Goal: Book appointment/travel/reservation

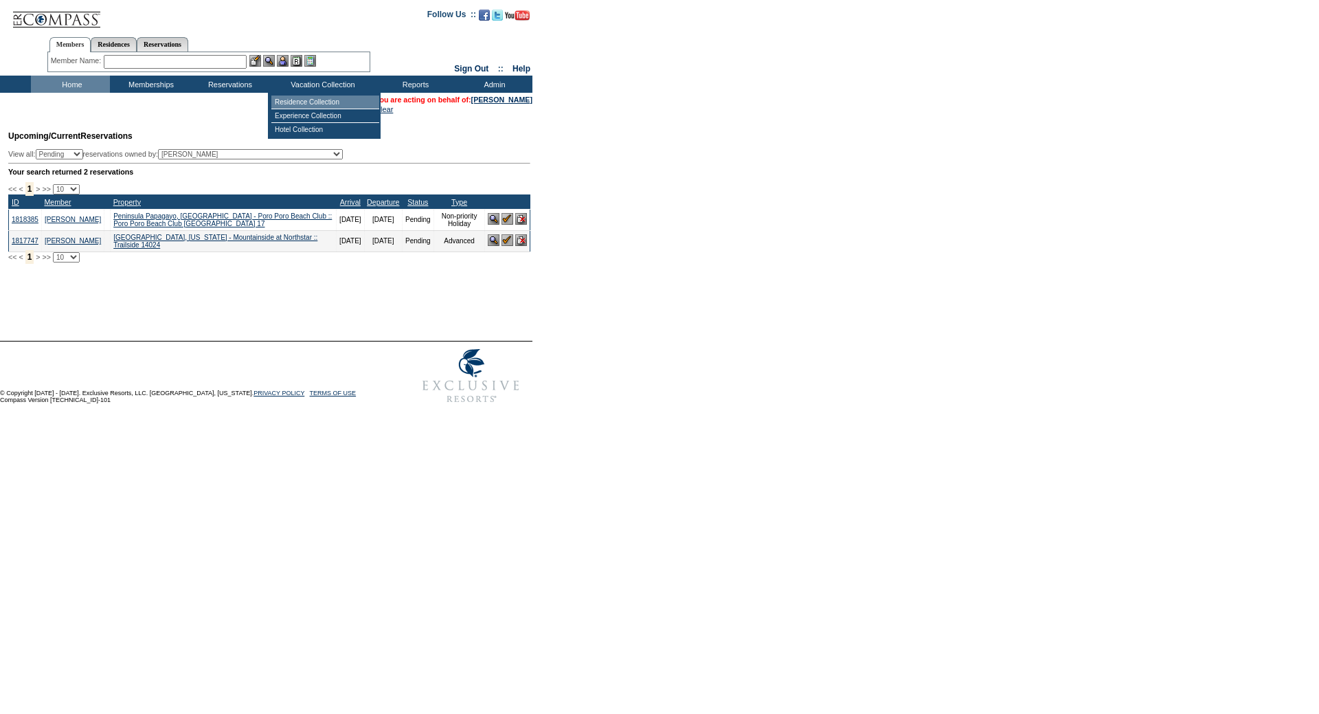
click at [310, 98] on td "Residence Collection" at bounding box center [325, 102] width 108 height 14
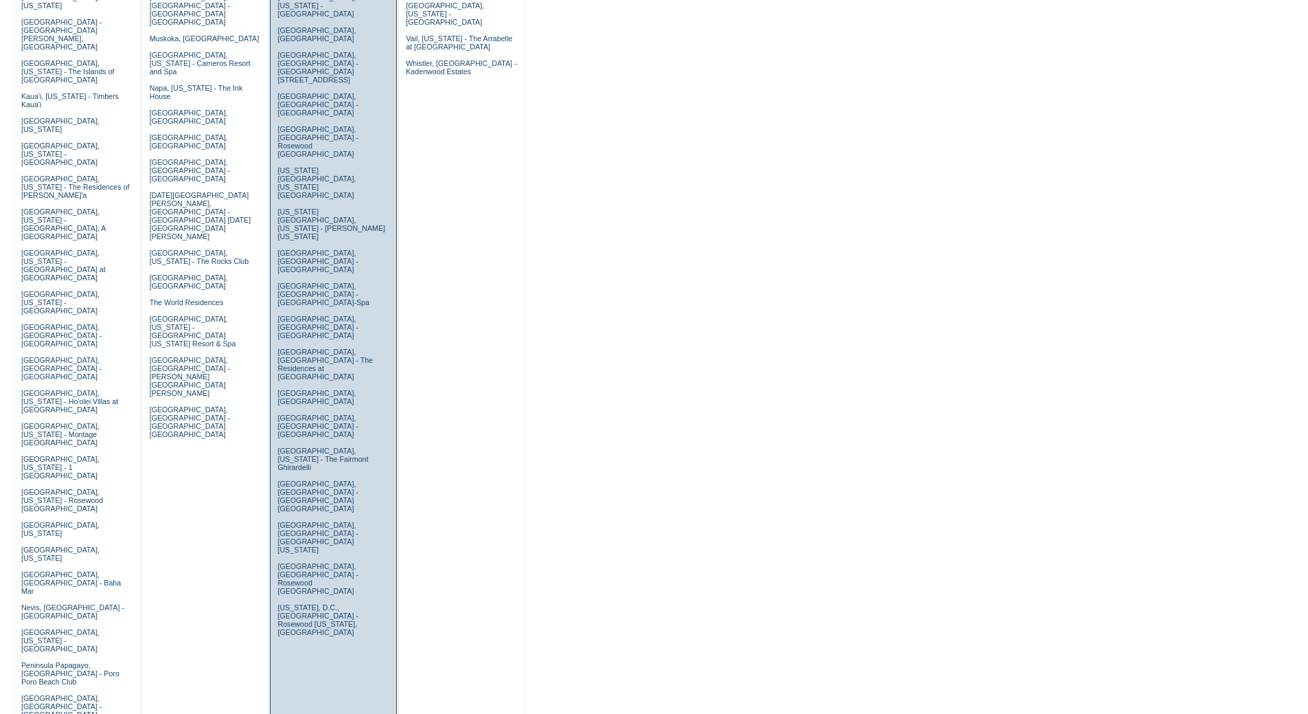
scroll to position [458, 0]
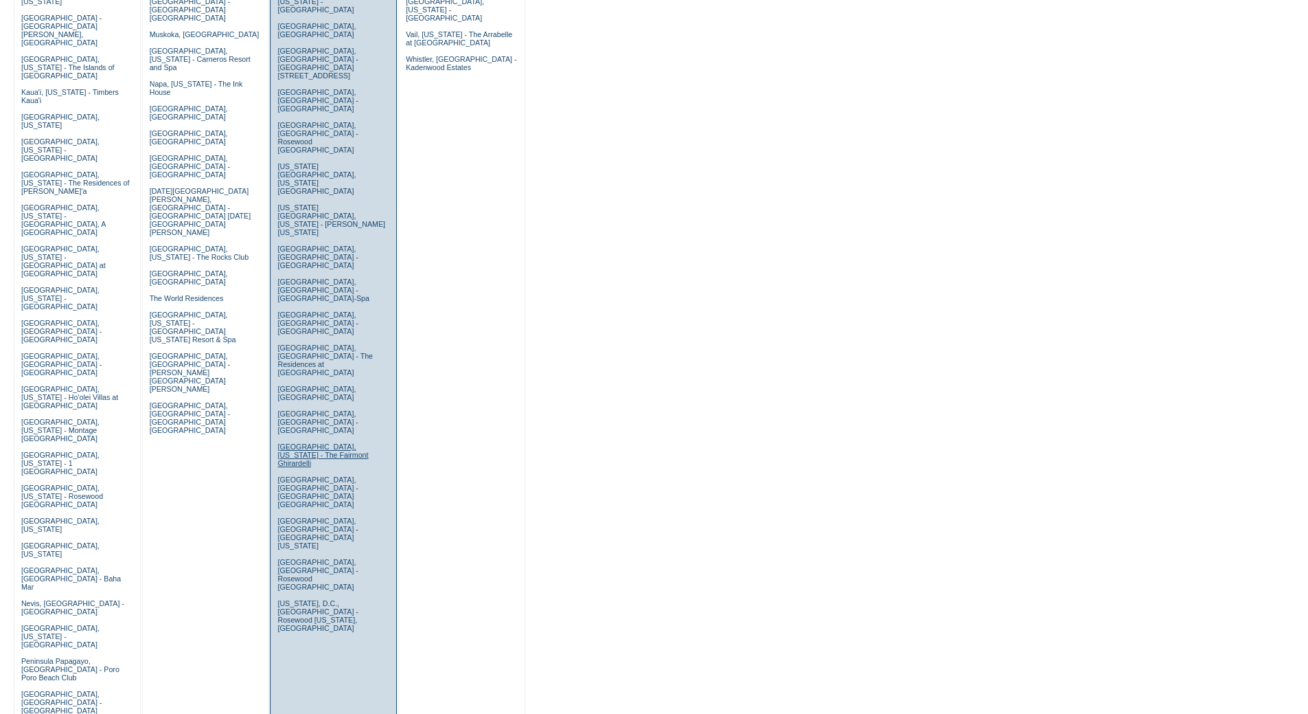
click at [288, 442] on link "San Francisco, California - The Fairmont Ghirardelli" at bounding box center [322, 454] width 91 height 25
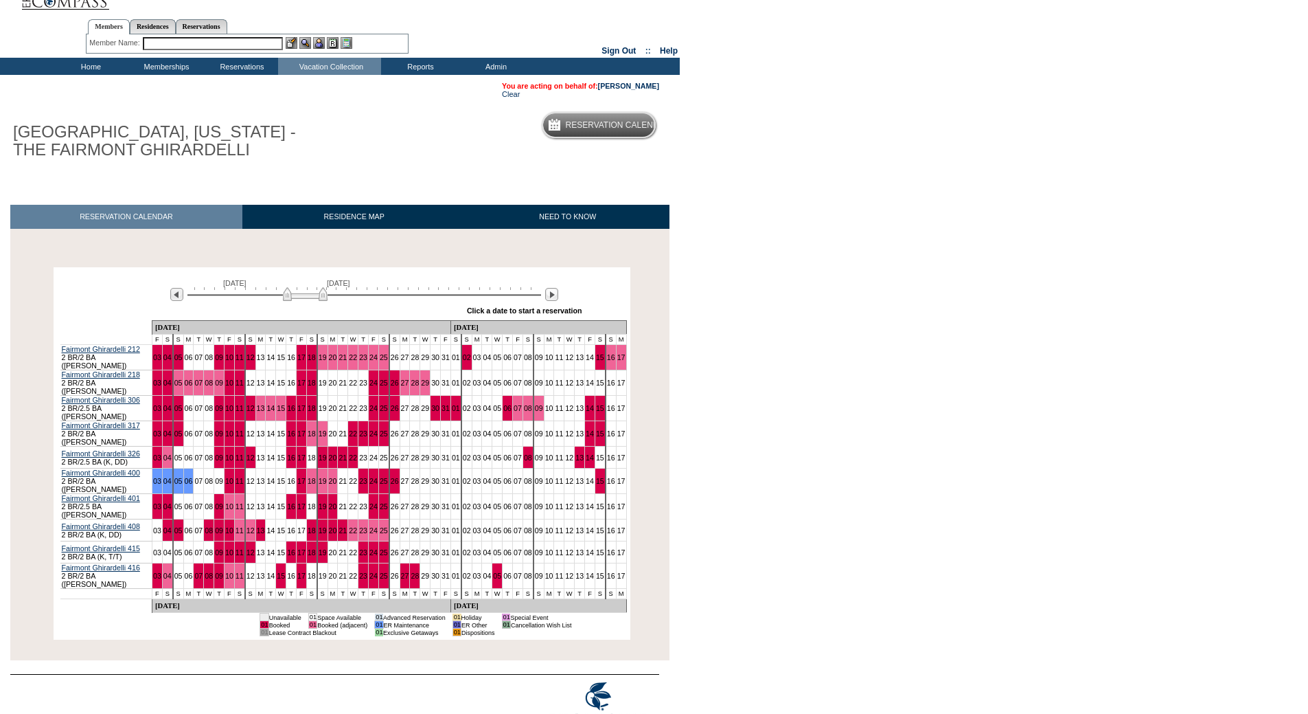
scroll to position [36, 0]
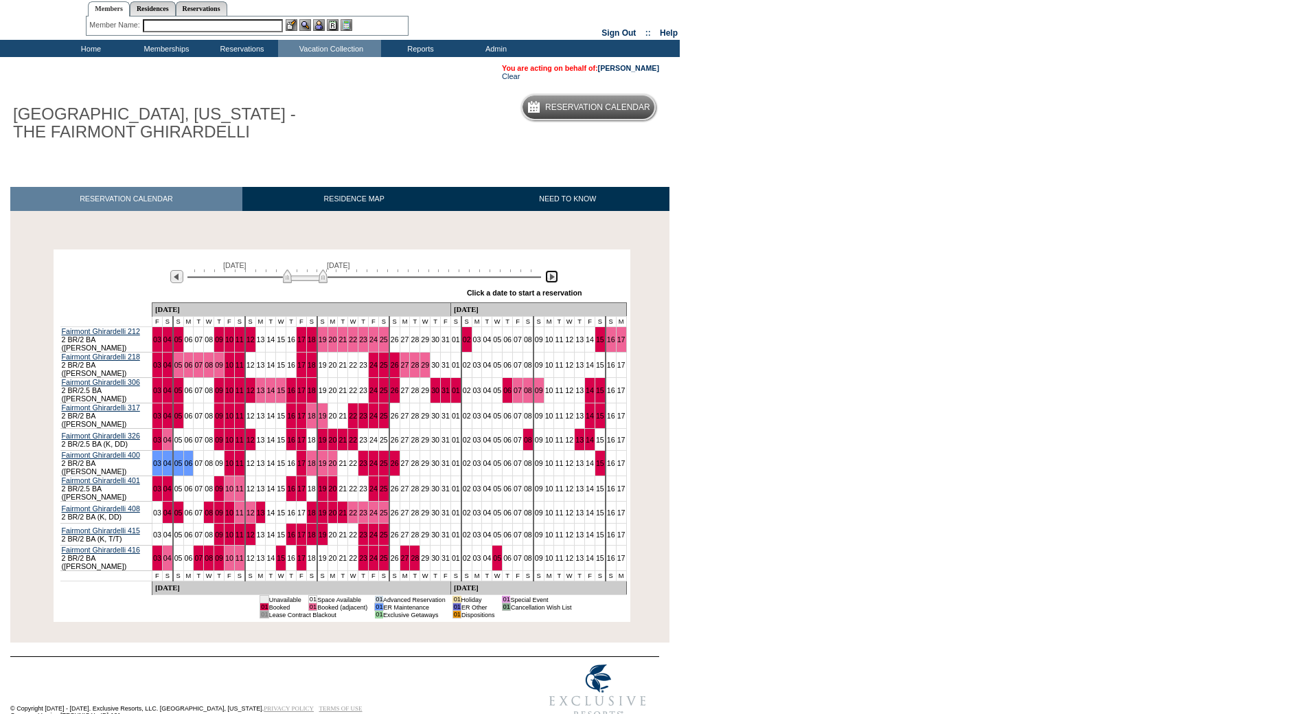
click at [549, 278] on img at bounding box center [551, 276] width 13 height 13
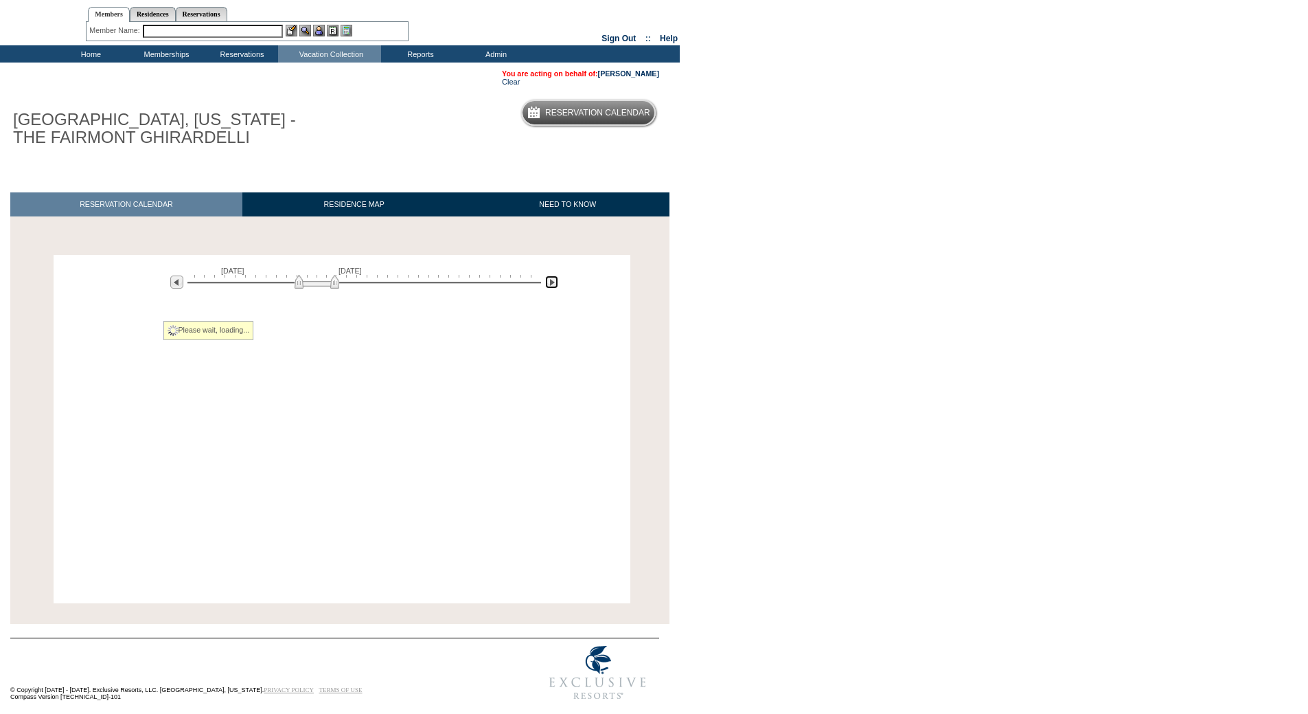
click at [549, 279] on img at bounding box center [551, 281] width 13 height 13
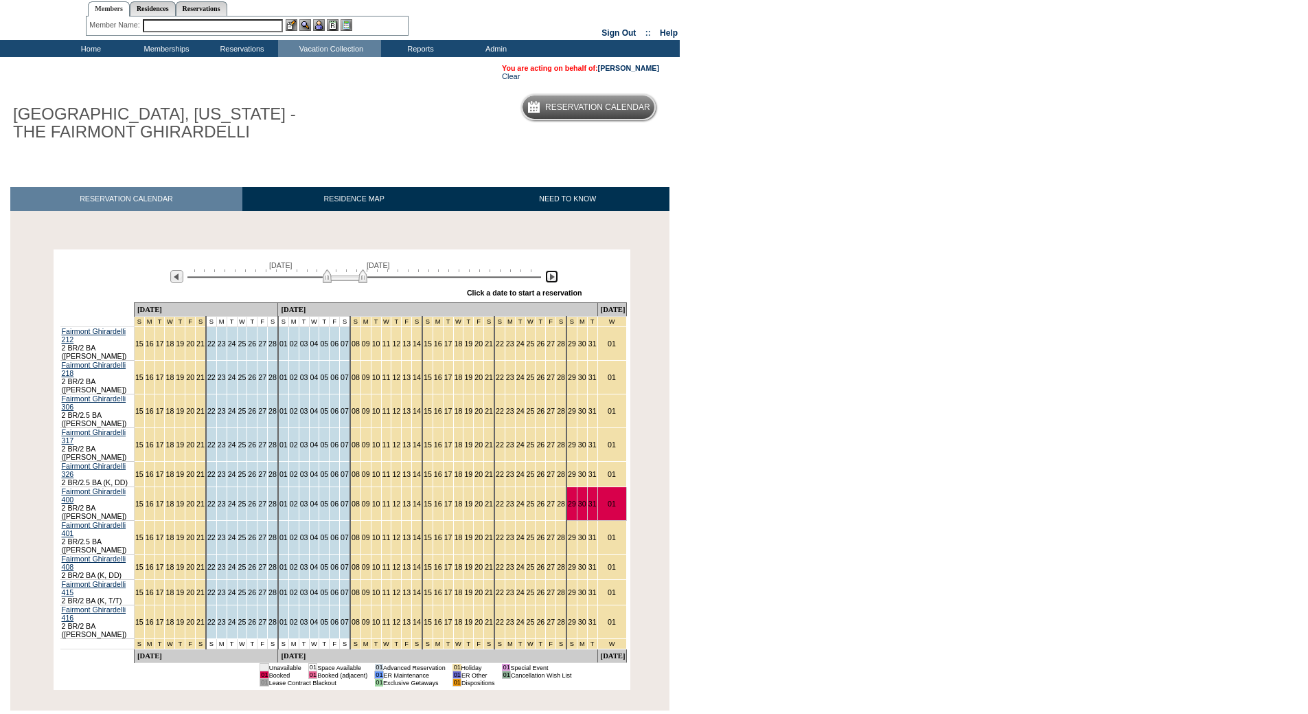
click at [361, 281] on img at bounding box center [345, 276] width 45 height 14
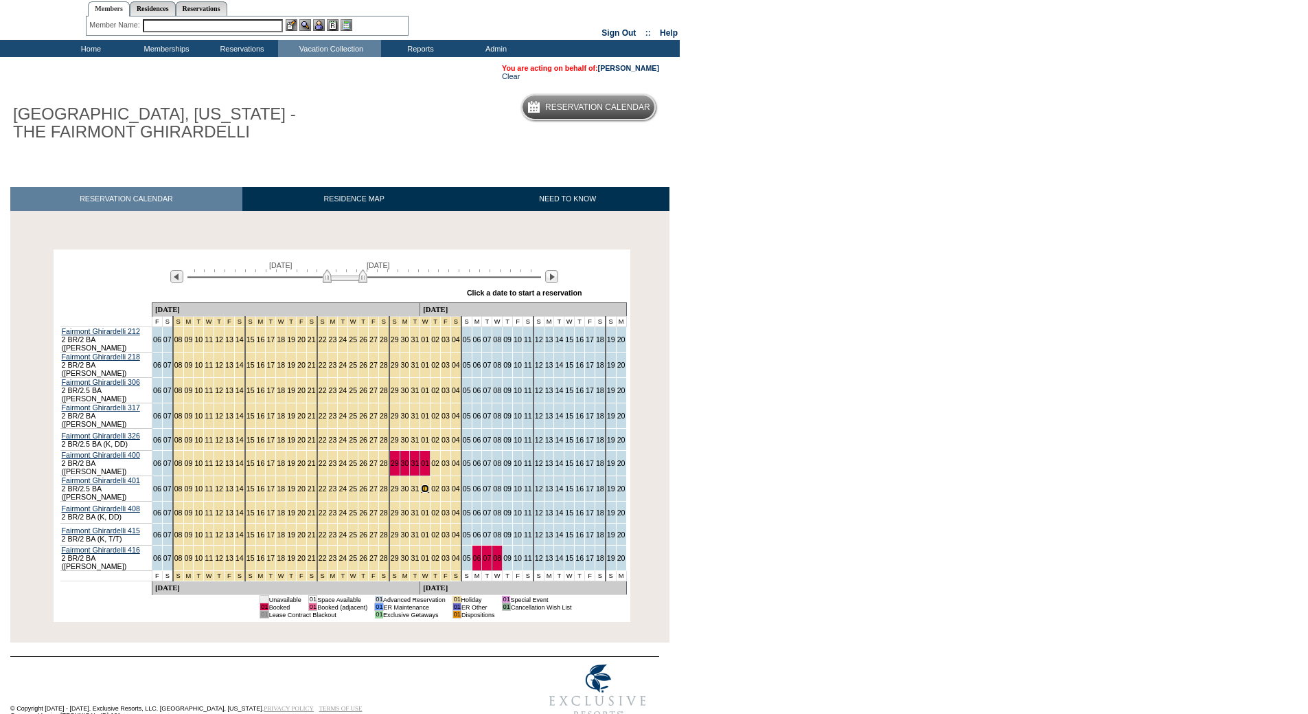
click at [421, 484] on link "01" at bounding box center [425, 488] width 8 height 8
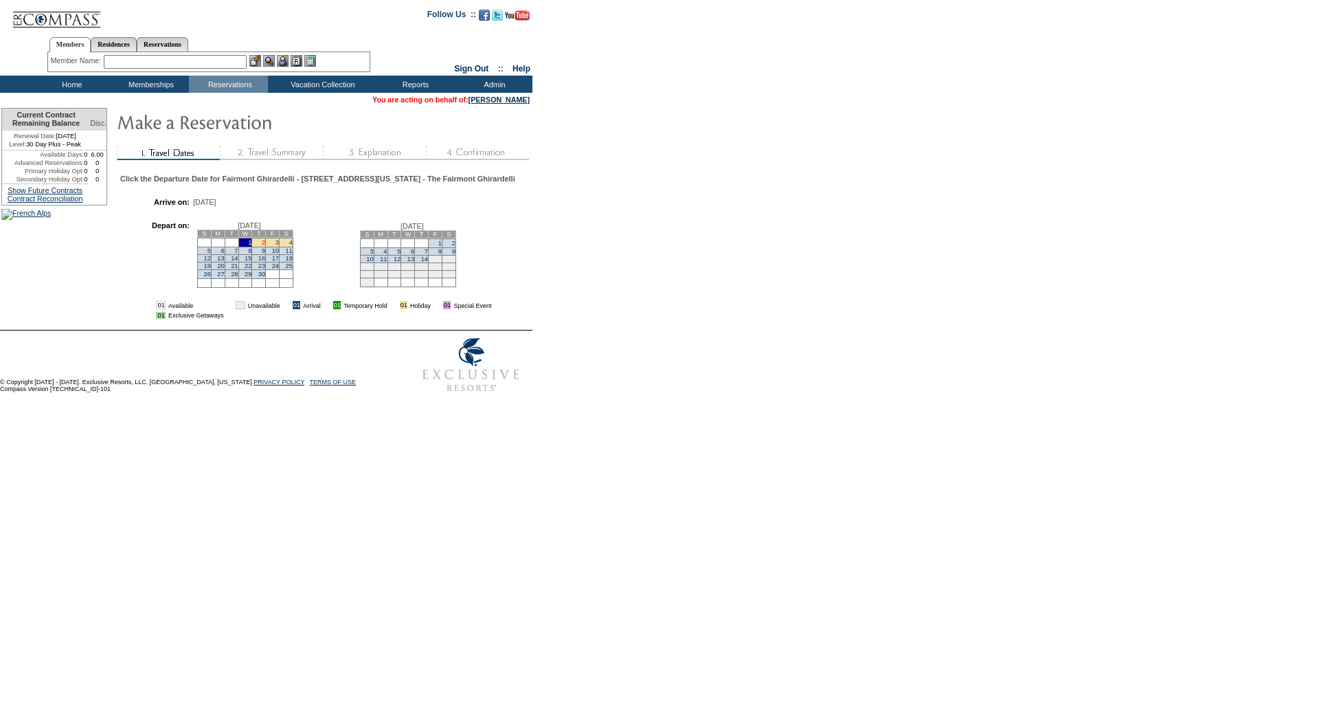
click at [265, 246] on link "2" at bounding box center [263, 242] width 3 height 7
